Goal: Obtain resource: Obtain resource

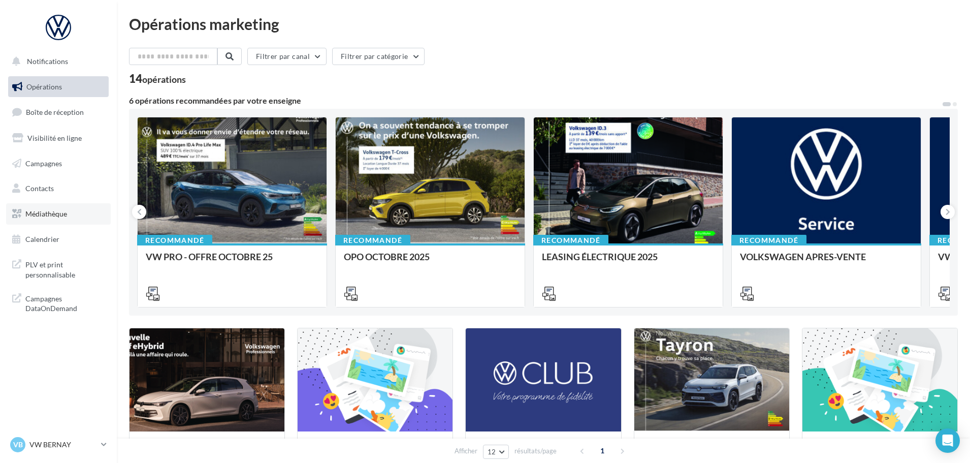
click at [59, 220] on link "Médiathèque" at bounding box center [58, 213] width 105 height 21
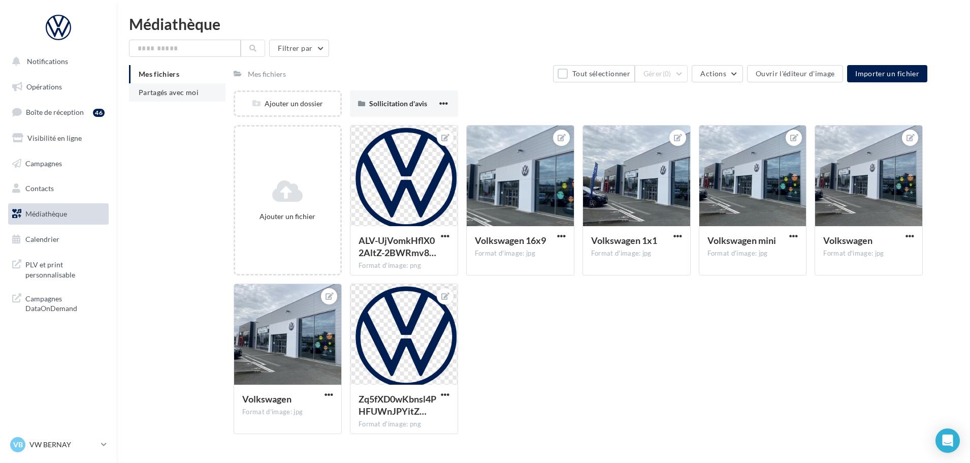
click at [155, 94] on span "Partagés avec moi" at bounding box center [169, 92] width 60 height 9
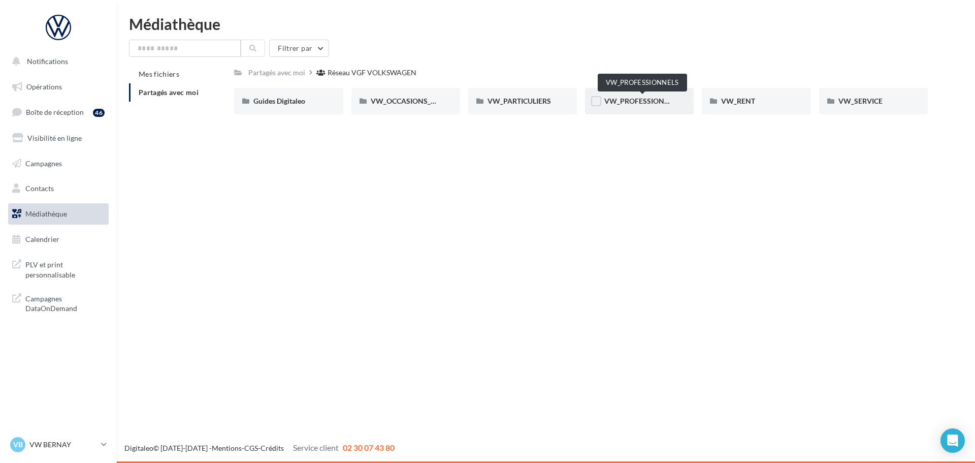
click at [633, 97] on span "VW_PROFESSIONNELS" at bounding box center [642, 101] width 77 height 9
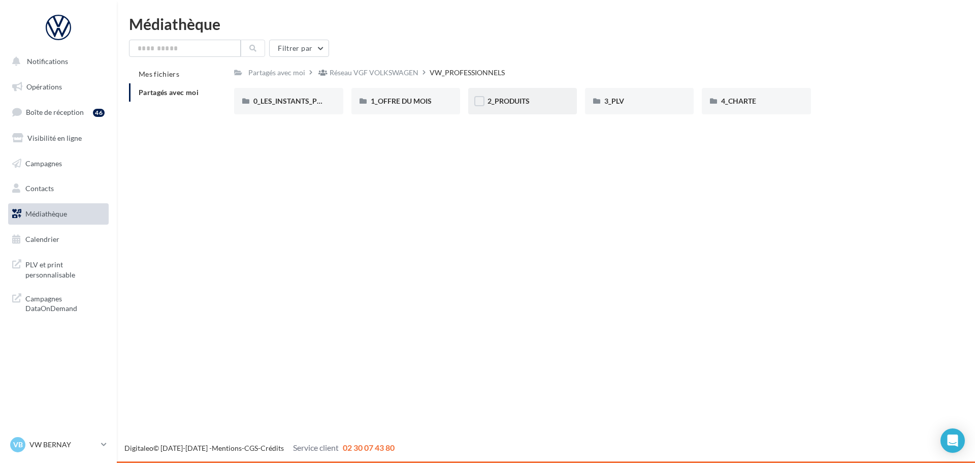
click at [525, 95] on div "2_PRODUITS" at bounding box center [522, 101] width 109 height 26
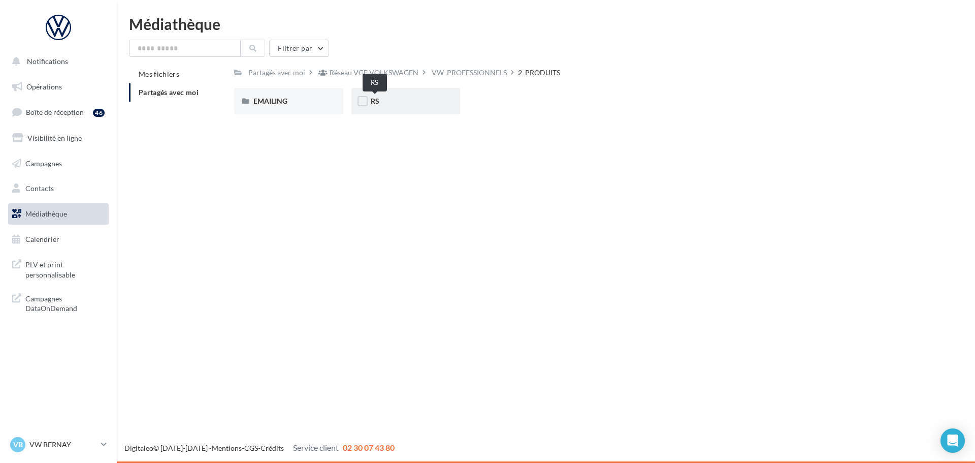
click at [377, 103] on span "RS" at bounding box center [375, 101] width 9 height 9
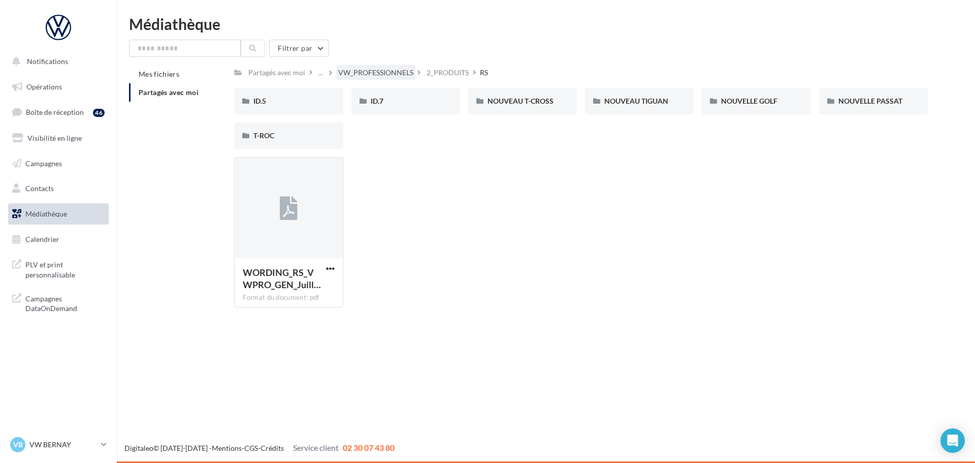
click at [410, 69] on div "VW_PROFESSIONNELS" at bounding box center [375, 73] width 75 height 10
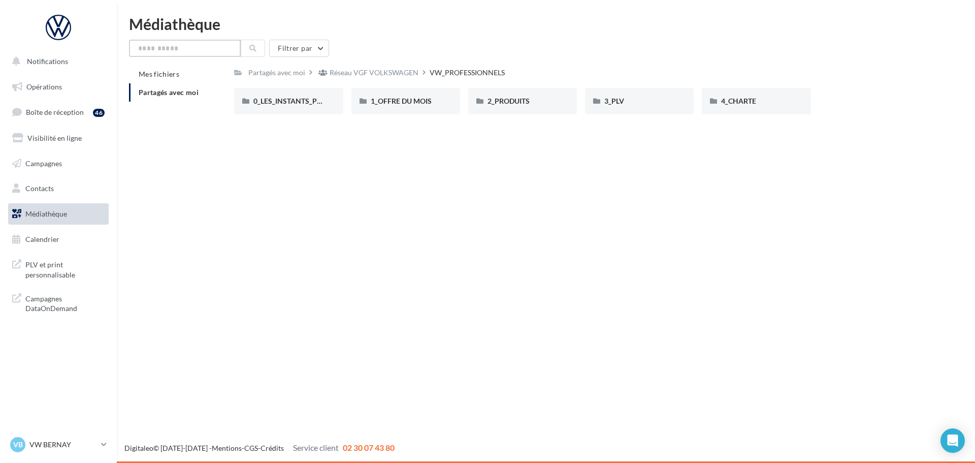
click at [178, 43] on input "text" at bounding box center [185, 48] width 112 height 17
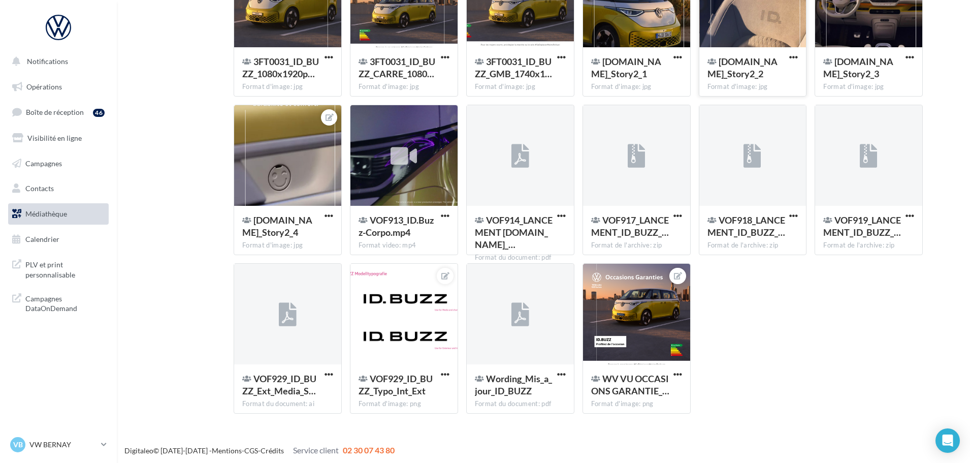
scroll to position [210, 0]
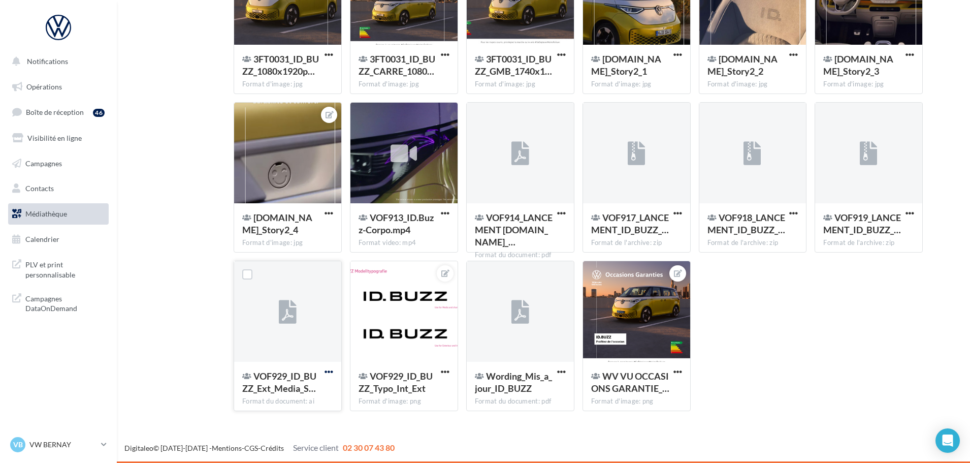
type input "*******"
click at [330, 370] on span "button" at bounding box center [329, 371] width 9 height 9
click at [288, 423] on button "Copier l'URL" at bounding box center [285, 418] width 102 height 26
click at [443, 214] on span "button" at bounding box center [445, 213] width 9 height 9
click at [408, 259] on button "Copier l'URL" at bounding box center [401, 260] width 102 height 26
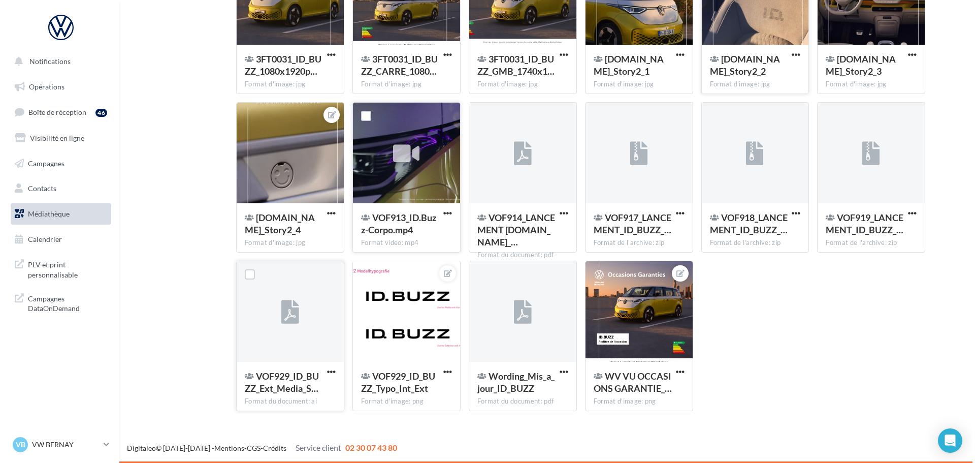
scroll to position [0, 0]
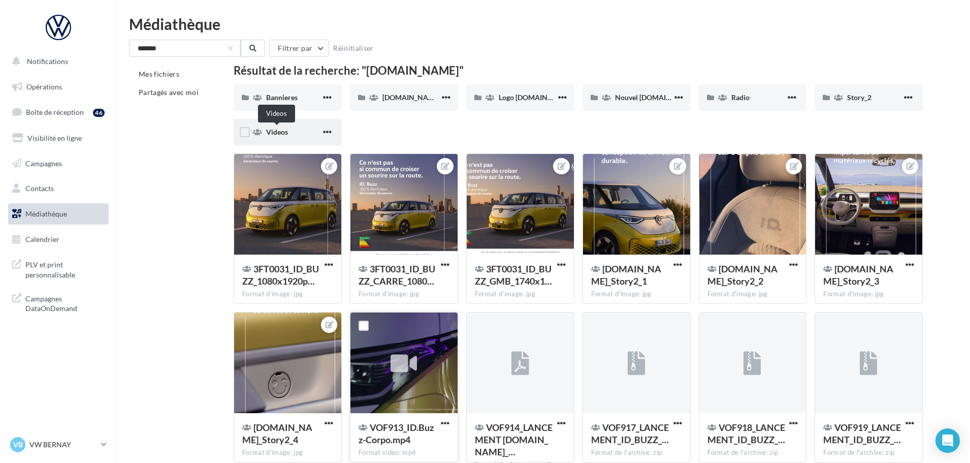
click at [276, 130] on span "Videos" at bounding box center [277, 131] width 22 height 9
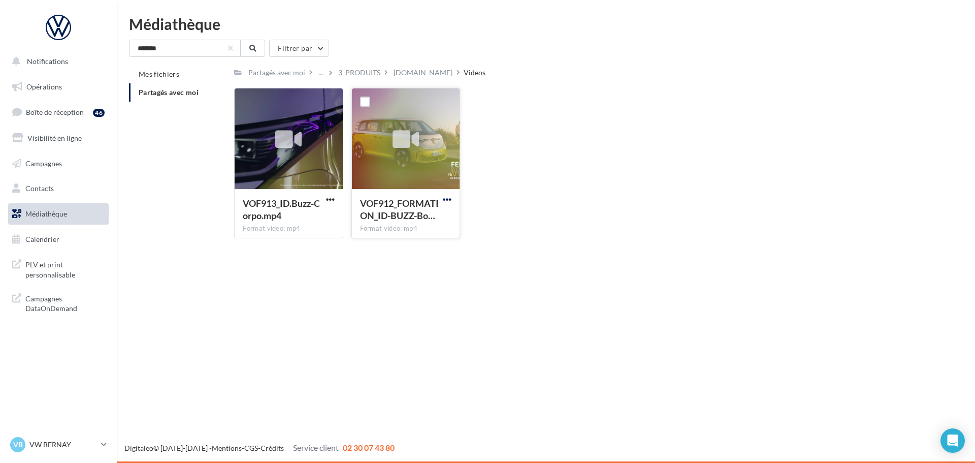
click at [448, 196] on span "button" at bounding box center [447, 199] width 9 height 9
click at [434, 212] on button "Télécharger" at bounding box center [403, 219] width 102 height 26
click at [444, 201] on span "button" at bounding box center [447, 199] width 9 height 9
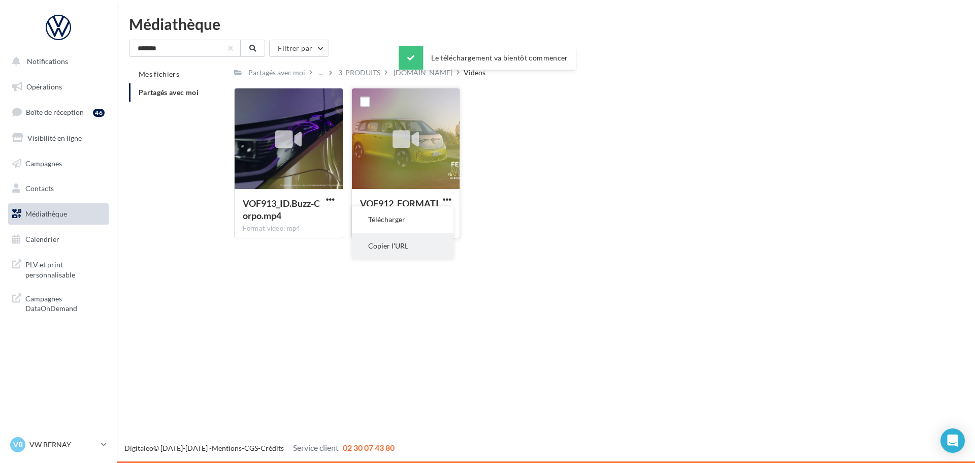
click at [409, 243] on button "Copier l'URL" at bounding box center [403, 246] width 102 height 26
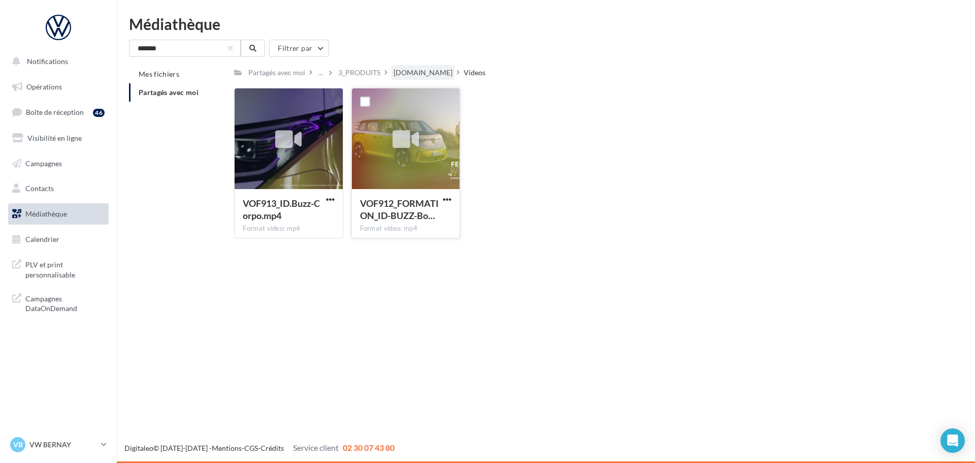
click at [398, 69] on div "ID.Buzz" at bounding box center [423, 73] width 59 height 10
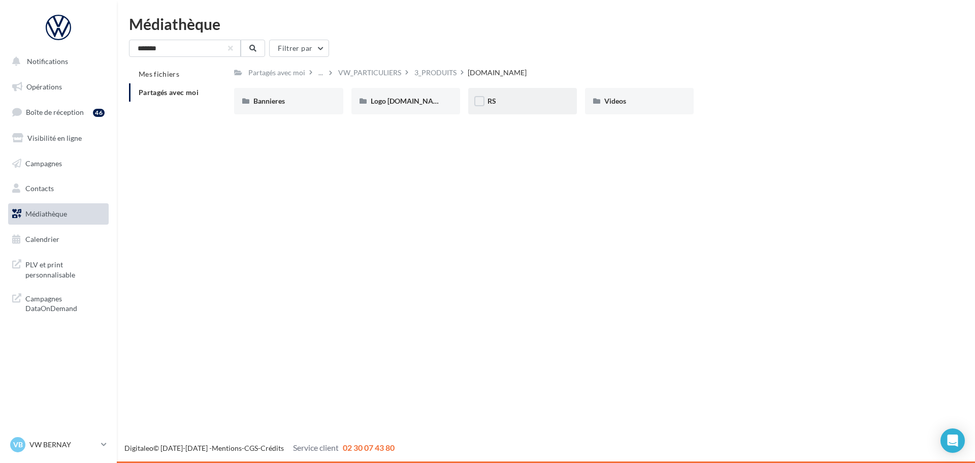
click at [509, 105] on div "RS" at bounding box center [523, 101] width 70 height 10
click at [291, 104] on div "Generique" at bounding box center [288, 101] width 70 height 10
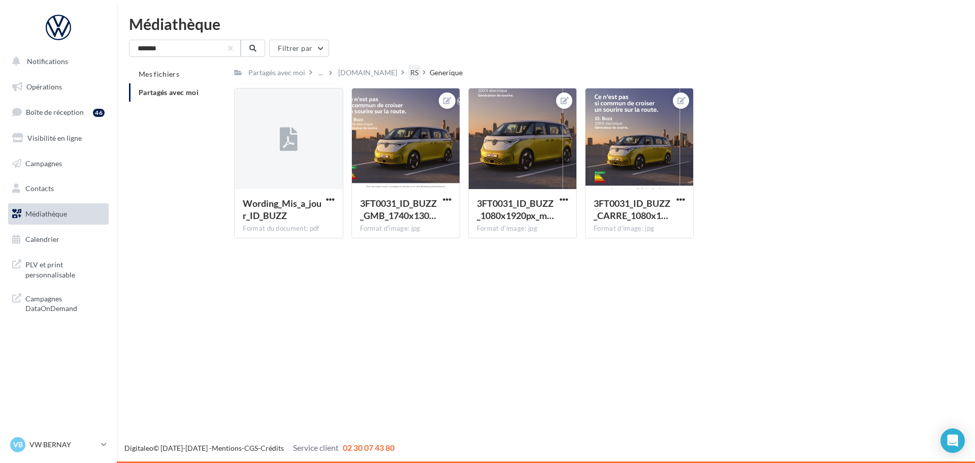
click at [410, 75] on div "RS" at bounding box center [414, 73] width 8 height 10
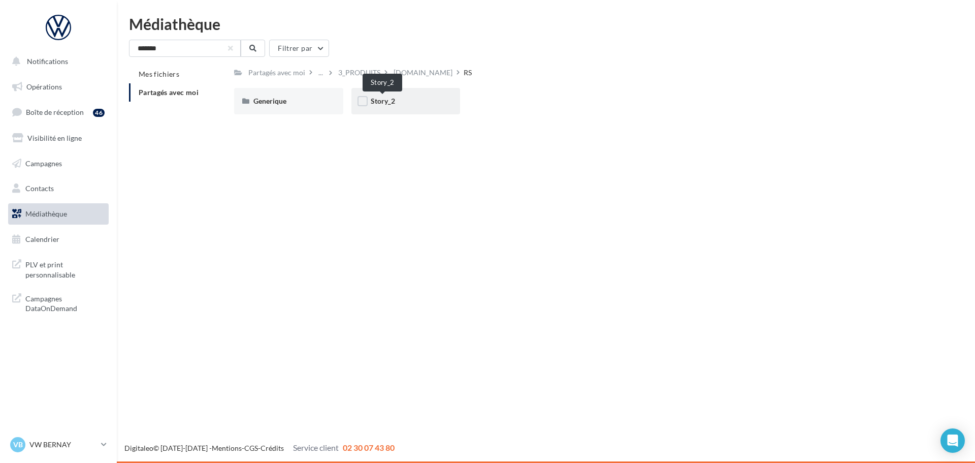
click at [394, 105] on span "Story_2" at bounding box center [383, 101] width 24 height 9
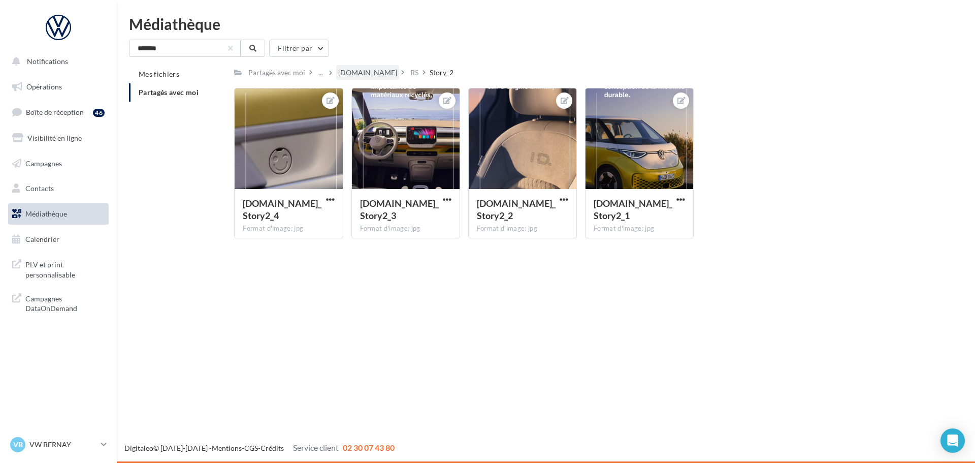
click at [360, 74] on div "ID.Buzz" at bounding box center [367, 73] width 59 height 10
